Goal: Navigation & Orientation: Understand site structure

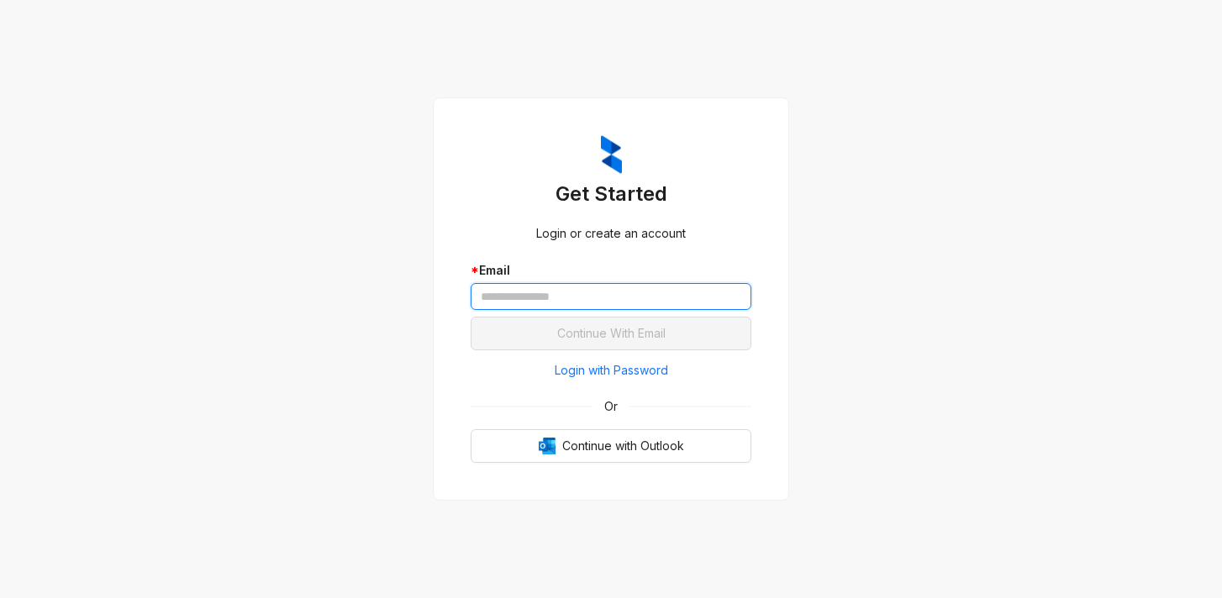
click at [645, 296] on input "text" at bounding box center [611, 296] width 281 height 27
type input "*"
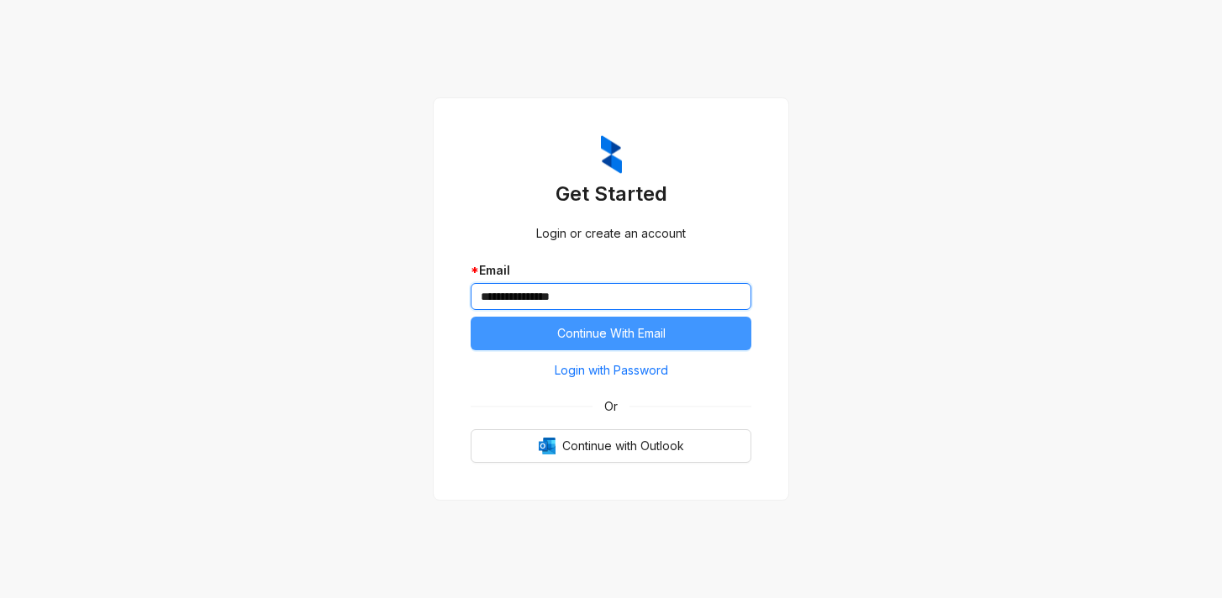
type input "**********"
click at [724, 331] on button "Continue With Email" at bounding box center [611, 334] width 281 height 34
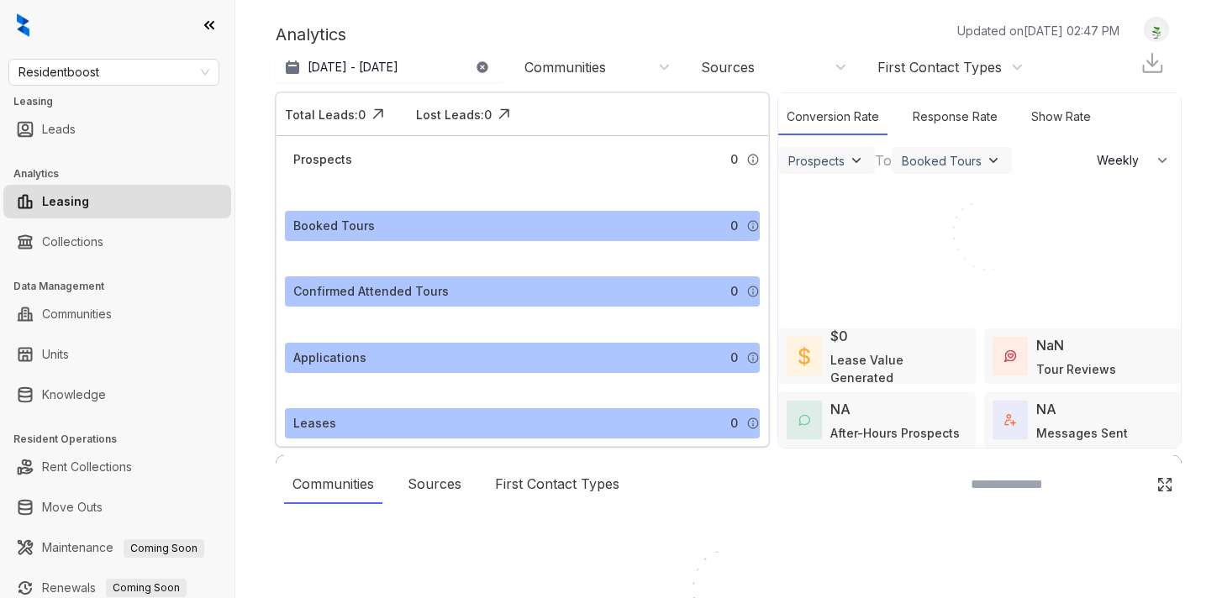
select select "******"
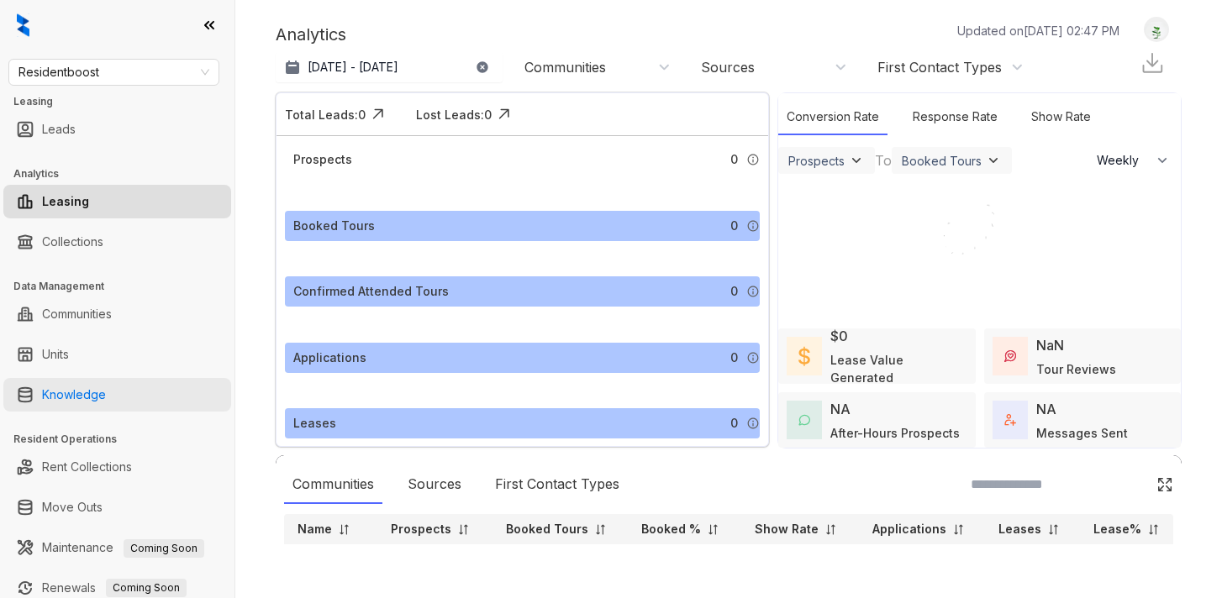
click at [106, 405] on link "Knowledge" at bounding box center [74, 395] width 64 height 34
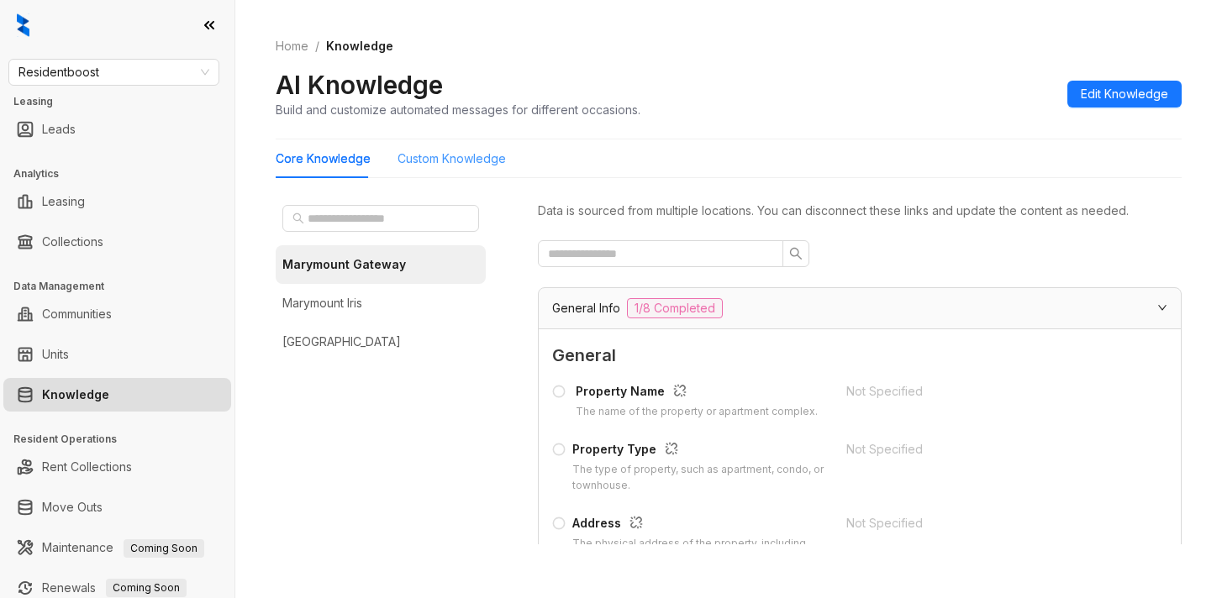
click at [441, 170] on div "Custom Knowledge" at bounding box center [451, 158] width 108 height 39
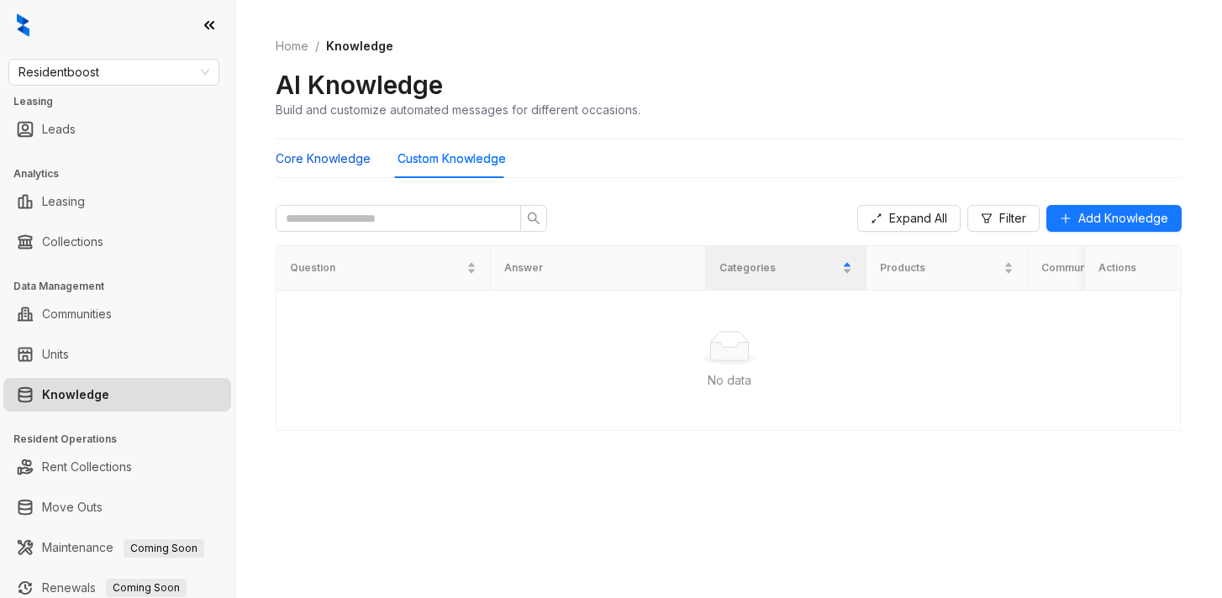
click at [325, 161] on Knowledge "Core Knowledge" at bounding box center [323, 159] width 95 height 18
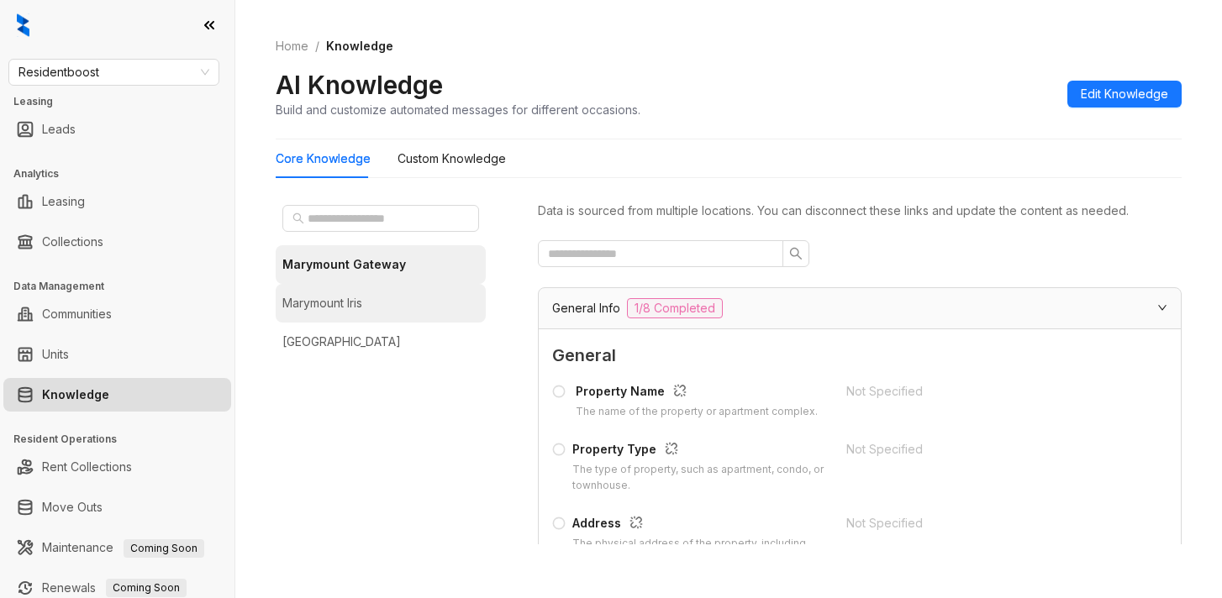
click at [367, 308] on li "Marymount Iris" at bounding box center [381, 303] width 210 height 39
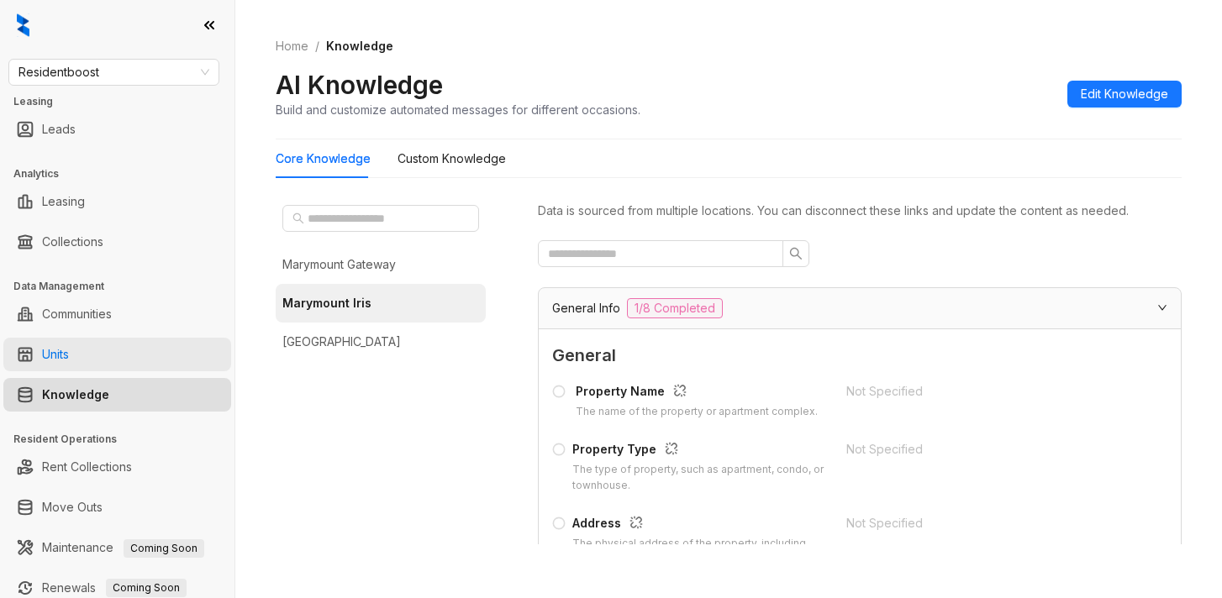
click at [69, 370] on link "Units" at bounding box center [55, 355] width 27 height 34
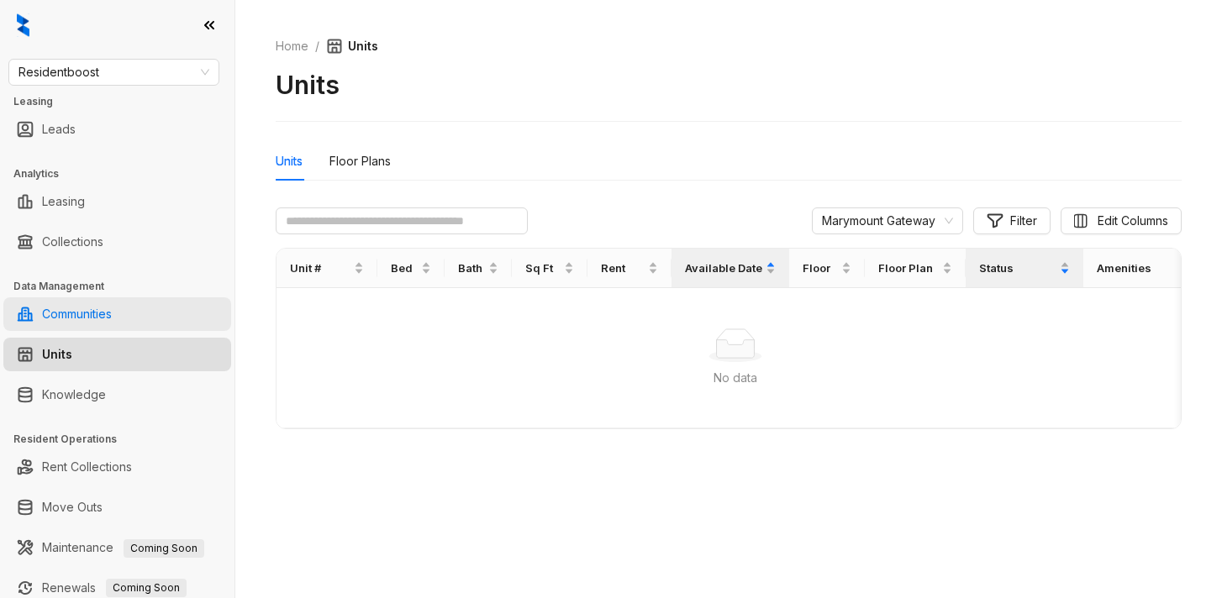
click at [107, 317] on link "Communities" at bounding box center [77, 314] width 70 height 34
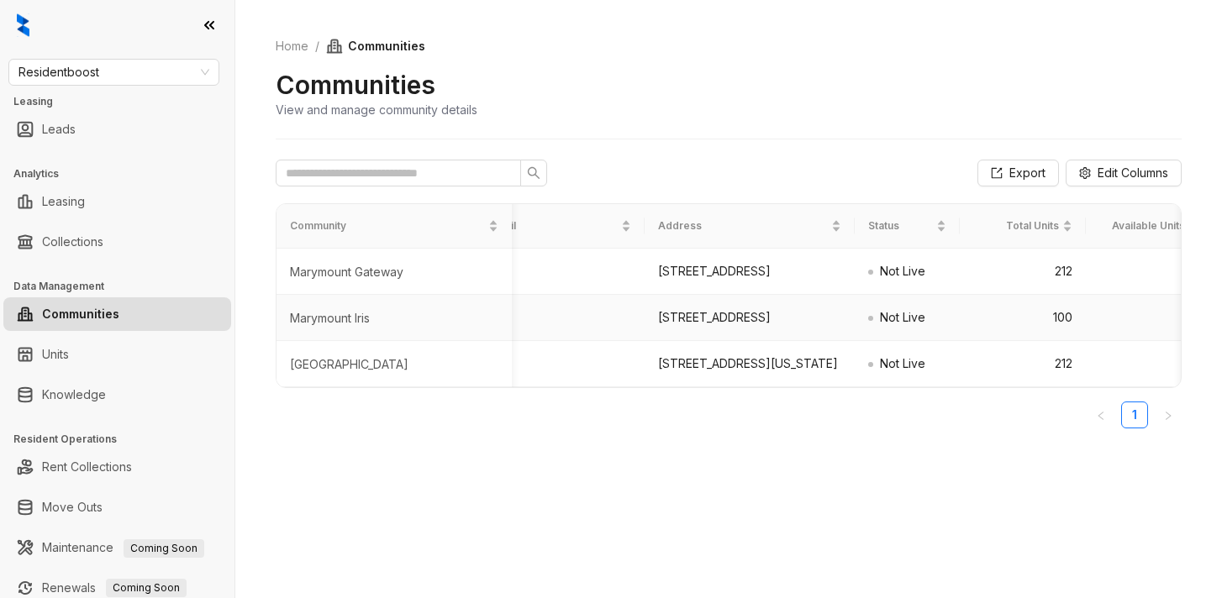
scroll to position [0, 192]
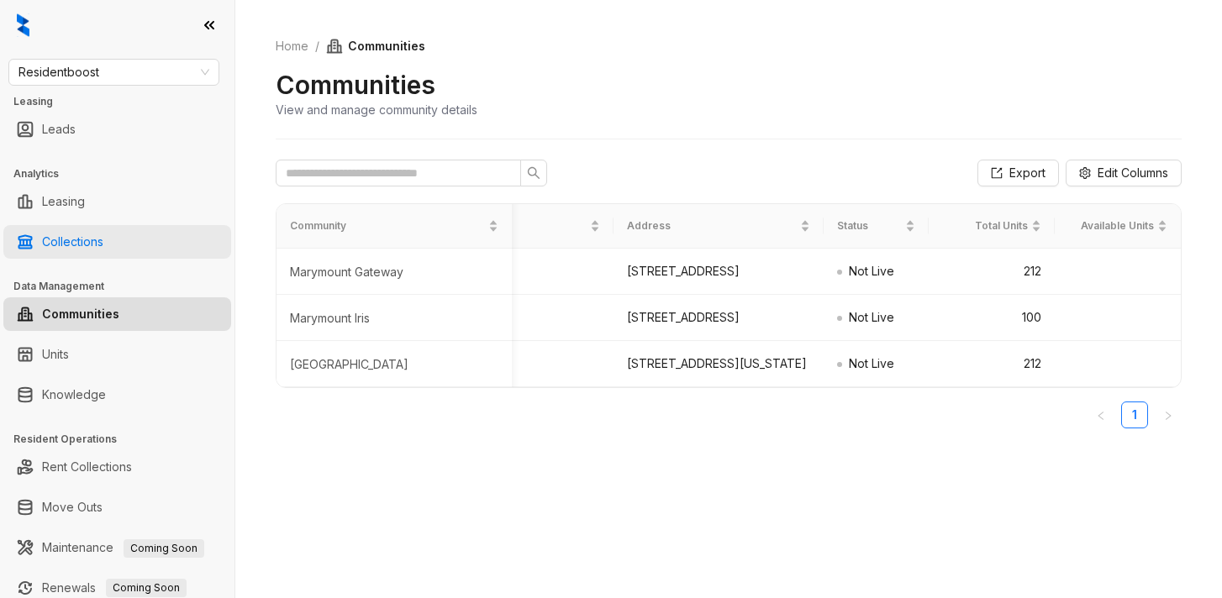
click at [100, 235] on link "Collections" at bounding box center [72, 242] width 61 height 34
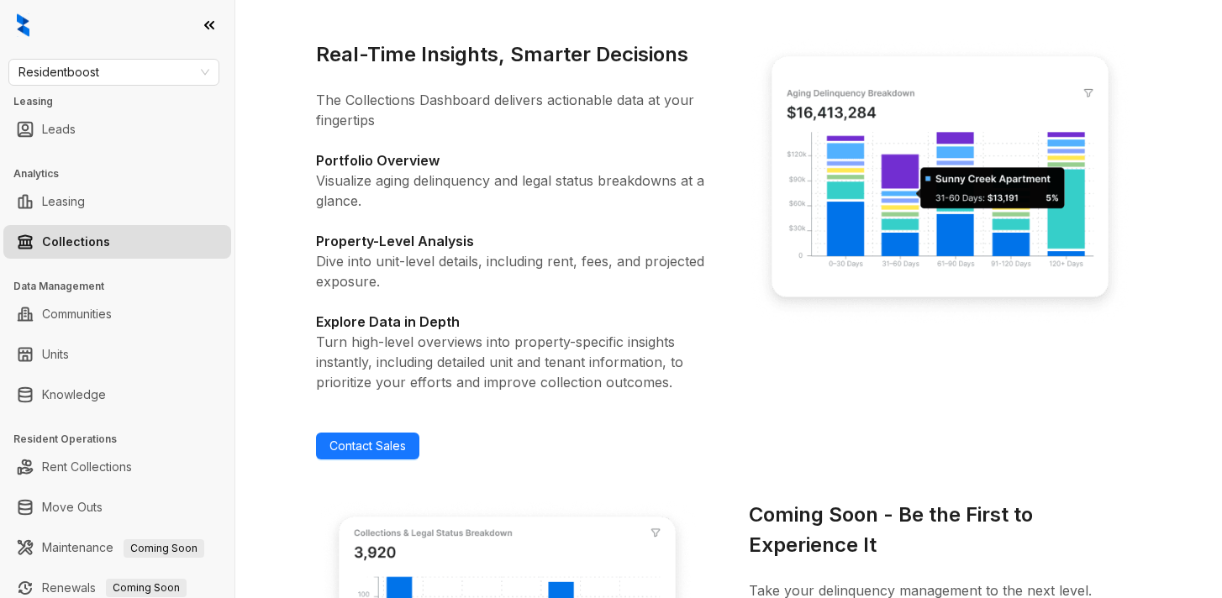
scroll to position [439, 0]
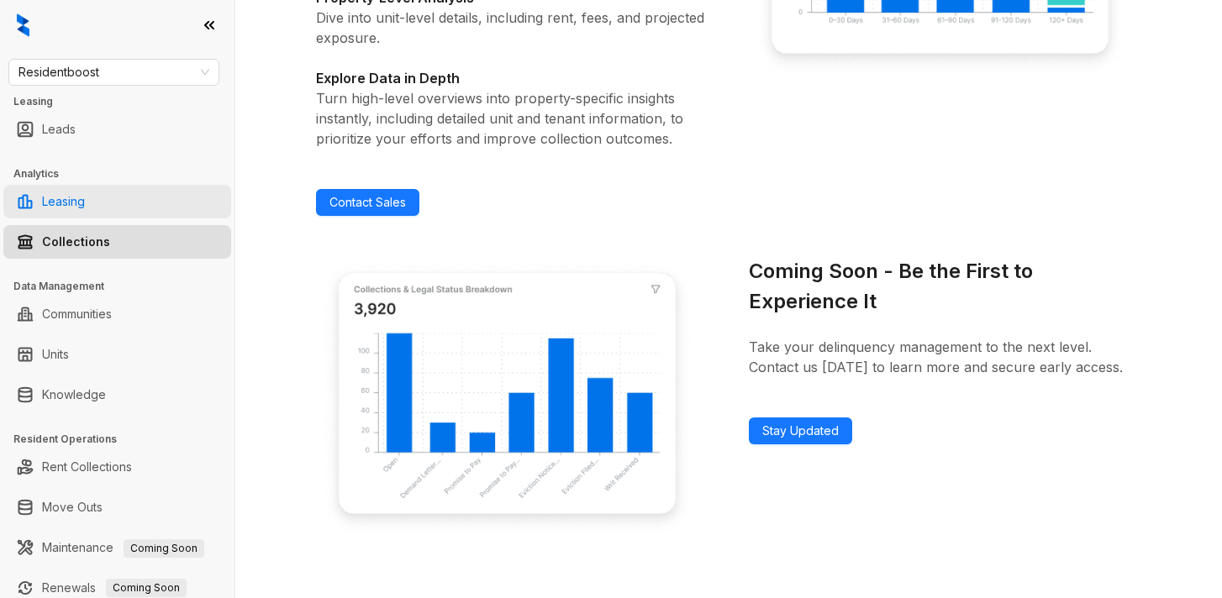
click at [64, 192] on link "Leasing" at bounding box center [63, 202] width 43 height 34
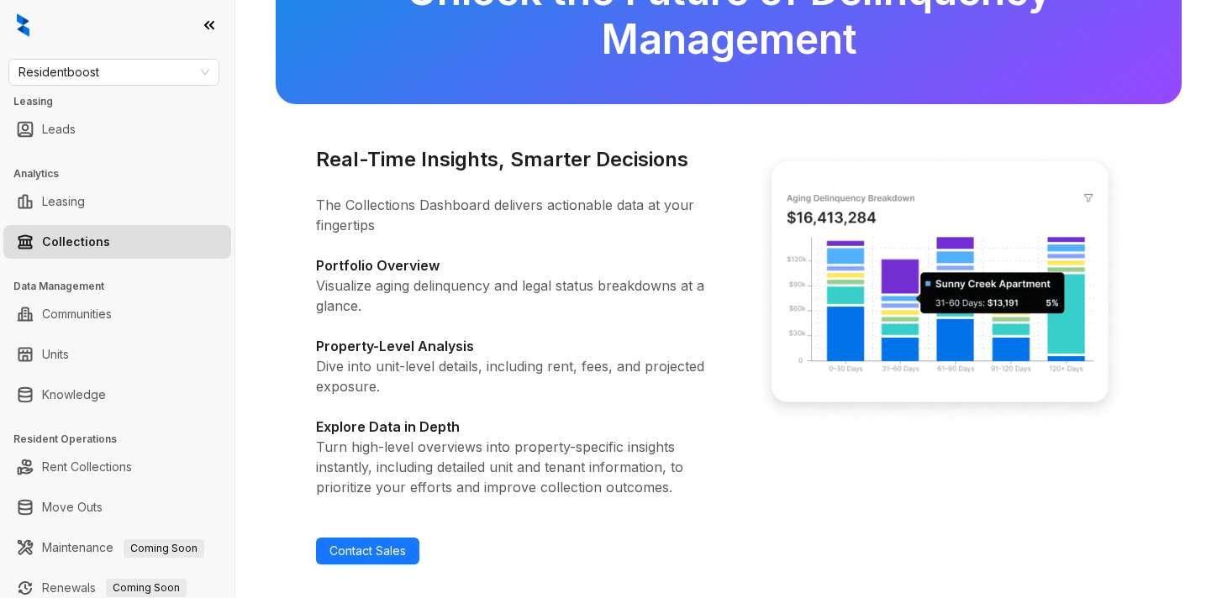
select select "******"
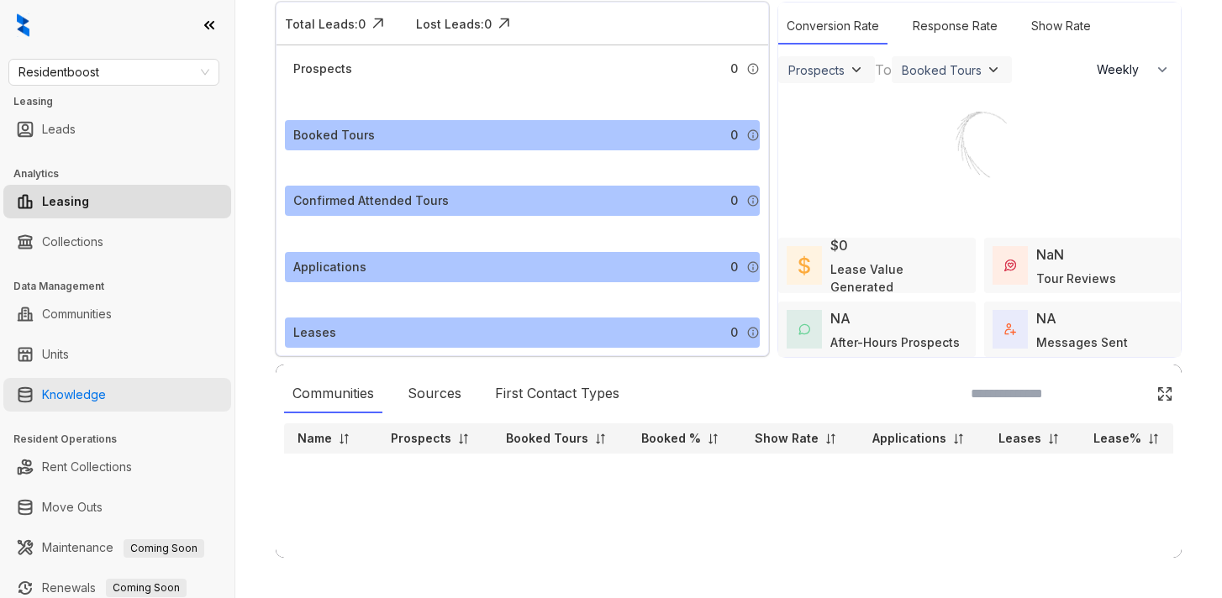
scroll to position [123, 0]
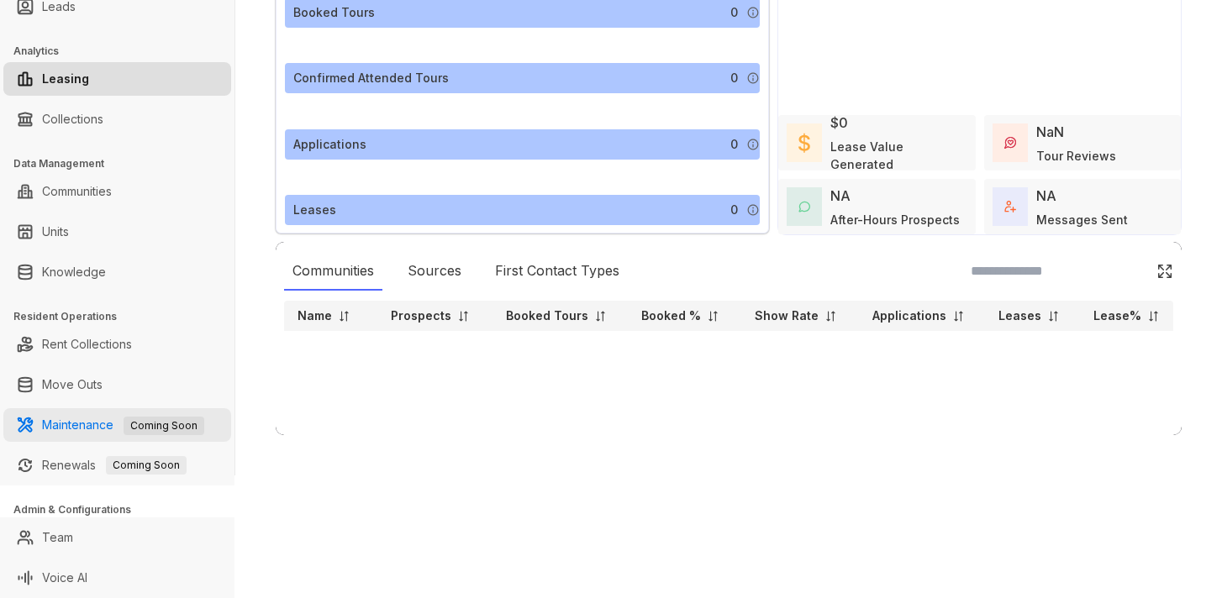
click at [82, 432] on link "Maintenance Coming Soon" at bounding box center [123, 425] width 162 height 14
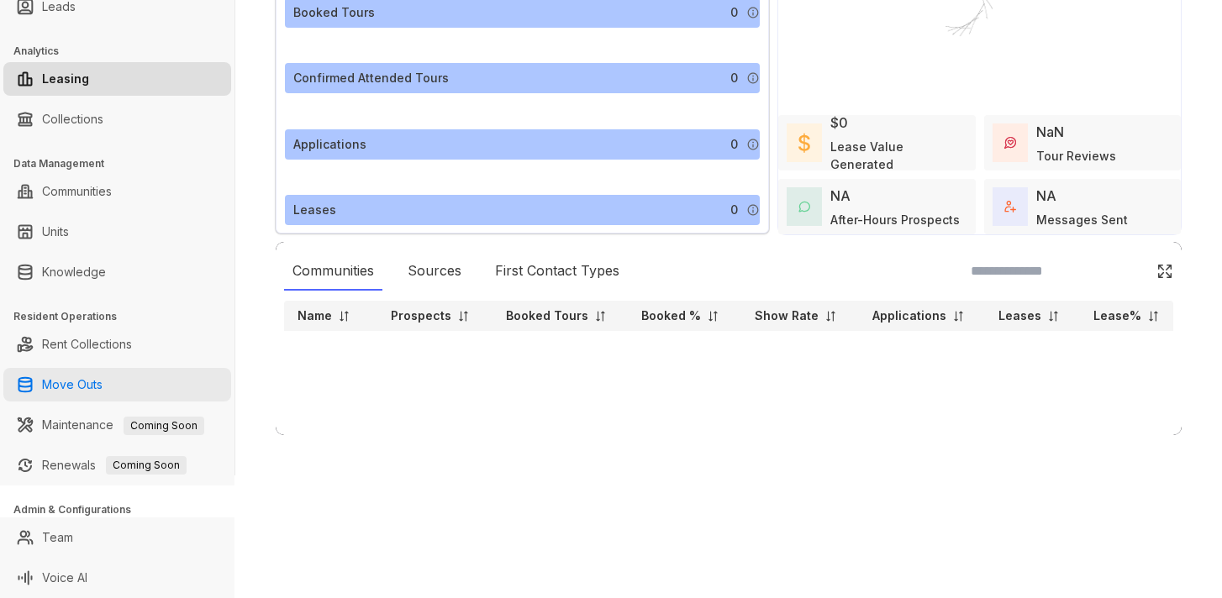
click at [89, 386] on link "Move Outs" at bounding box center [72, 385] width 61 height 34
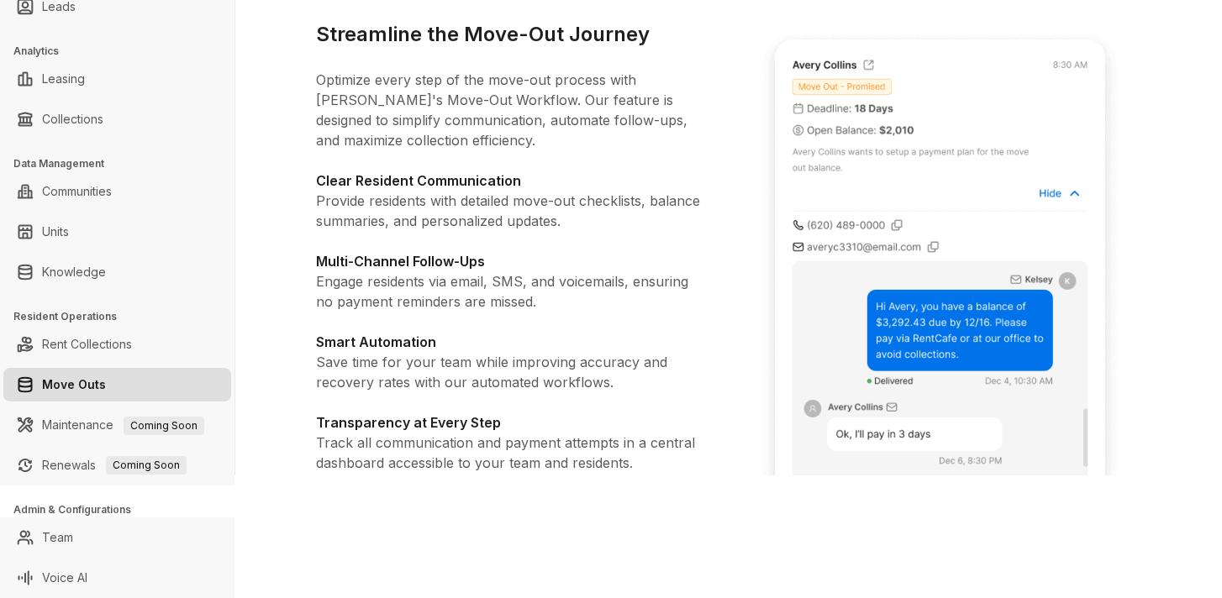
scroll to position [263, 0]
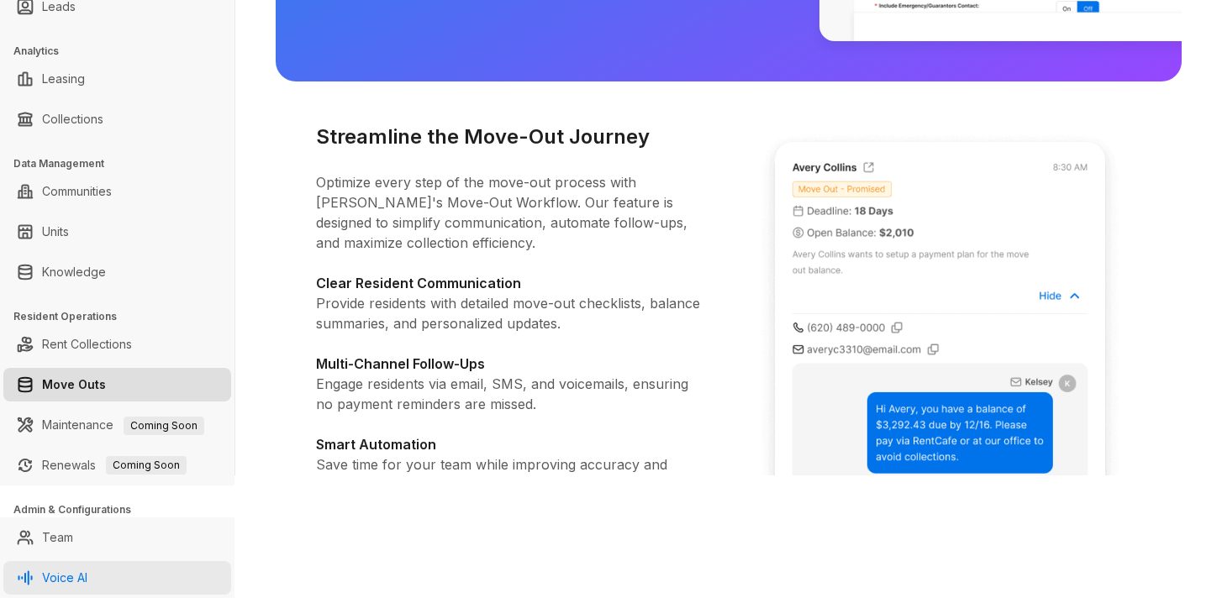
click at [87, 575] on link "Voice AI" at bounding box center [64, 578] width 45 height 34
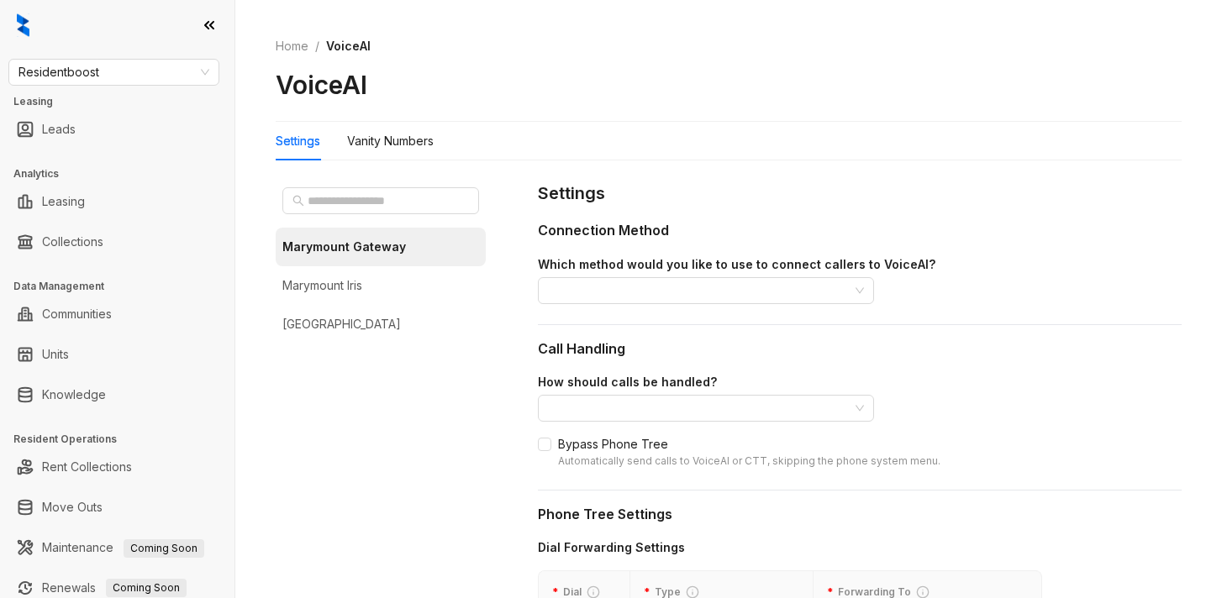
click at [644, 97] on div "VoiceAI" at bounding box center [729, 85] width 906 height 32
